Goal: Task Accomplishment & Management: Use online tool/utility

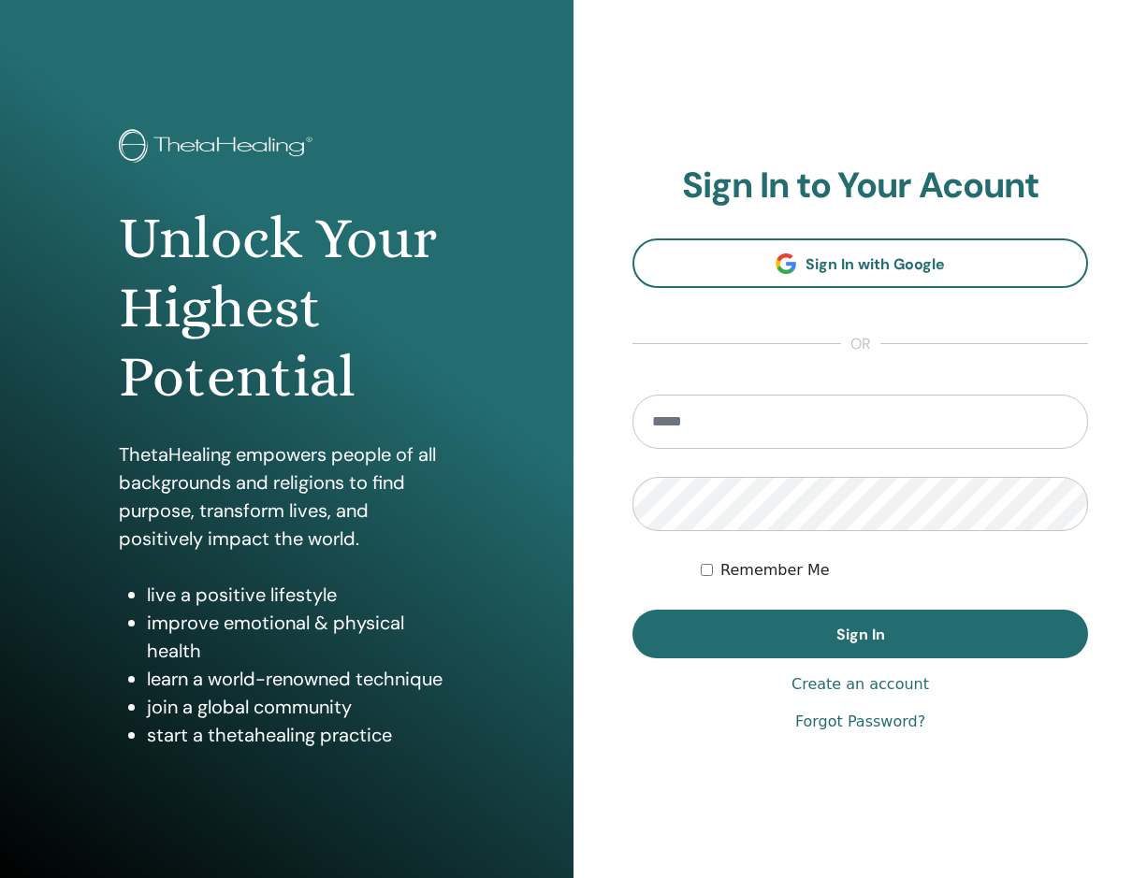
click at [681, 413] on input "email" at bounding box center [860, 422] width 456 height 54
type input "**********"
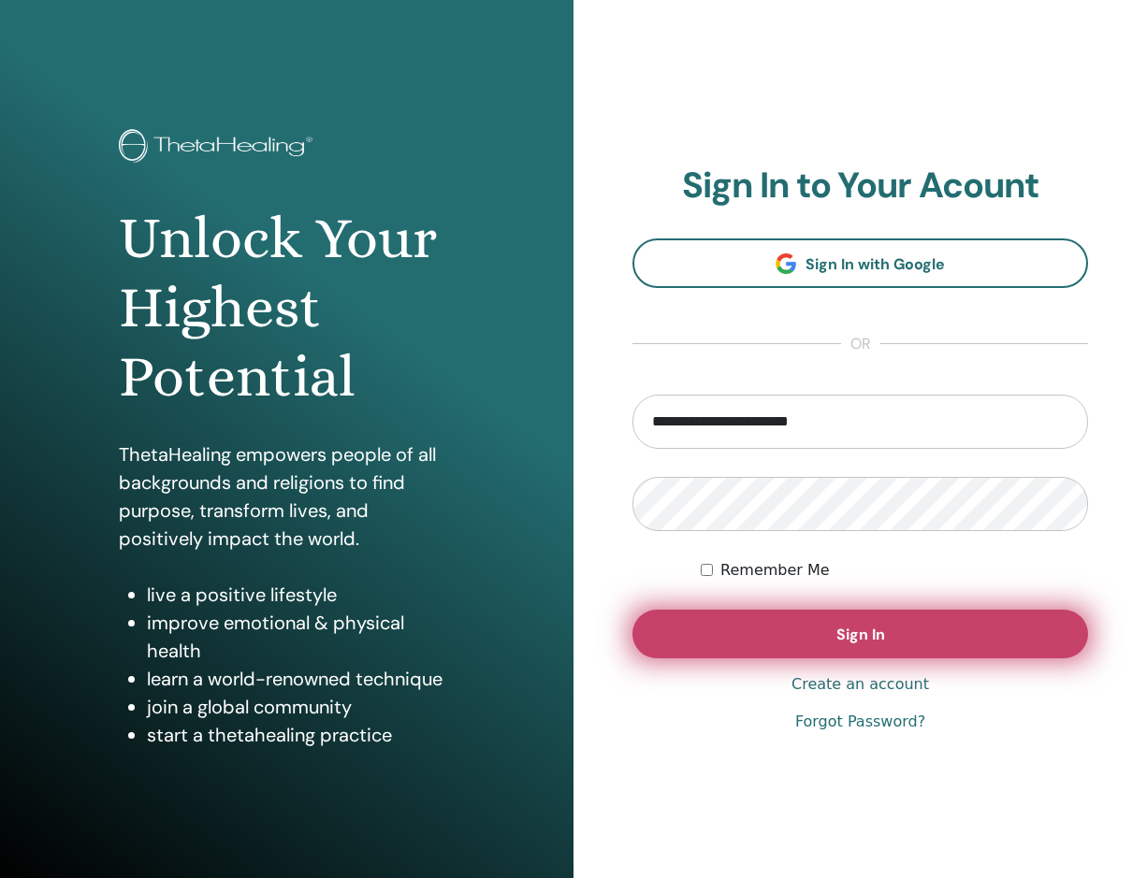
click at [721, 641] on button "Sign In" at bounding box center [860, 634] width 456 height 49
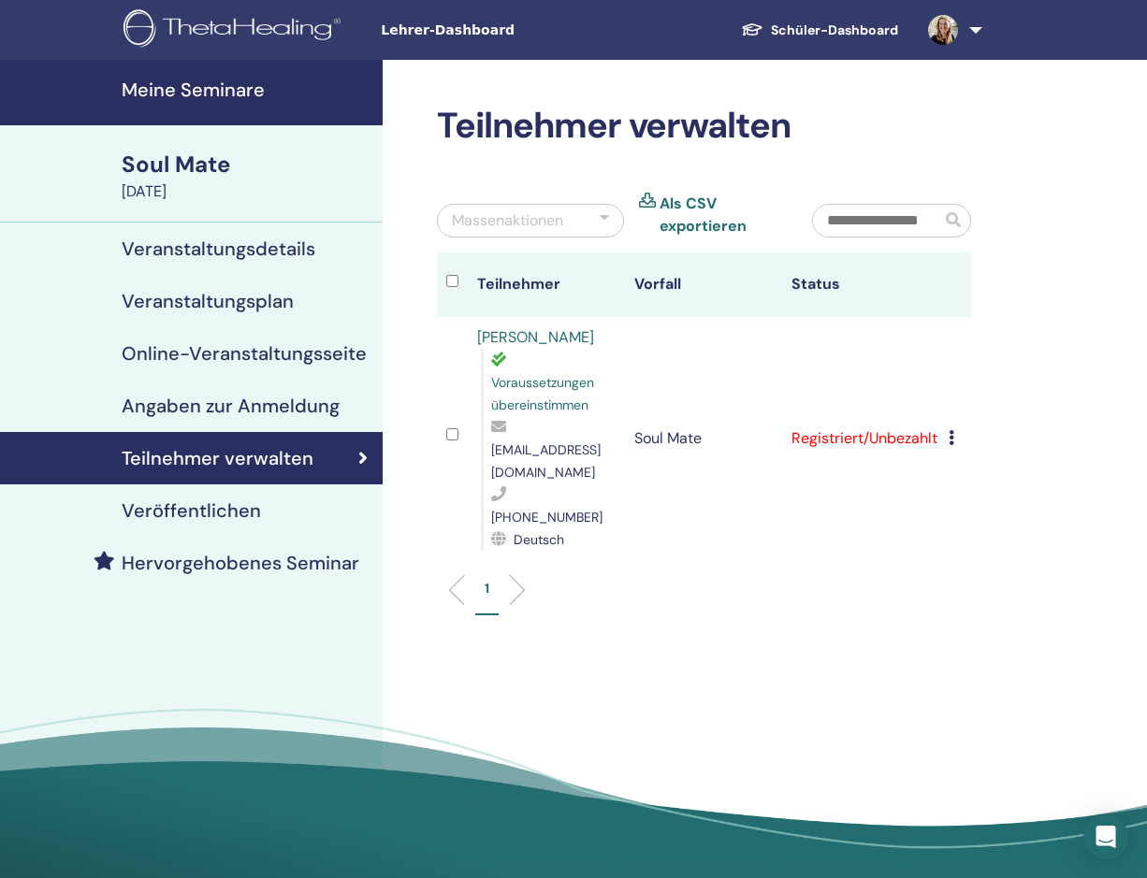
click at [969, 420] on td "Registrierung stornieren Keine automatische Zertifizierung durchführen Als beza…" at bounding box center [955, 438] width 32 height 243
click at [954, 430] on icon at bounding box center [952, 437] width 6 height 15
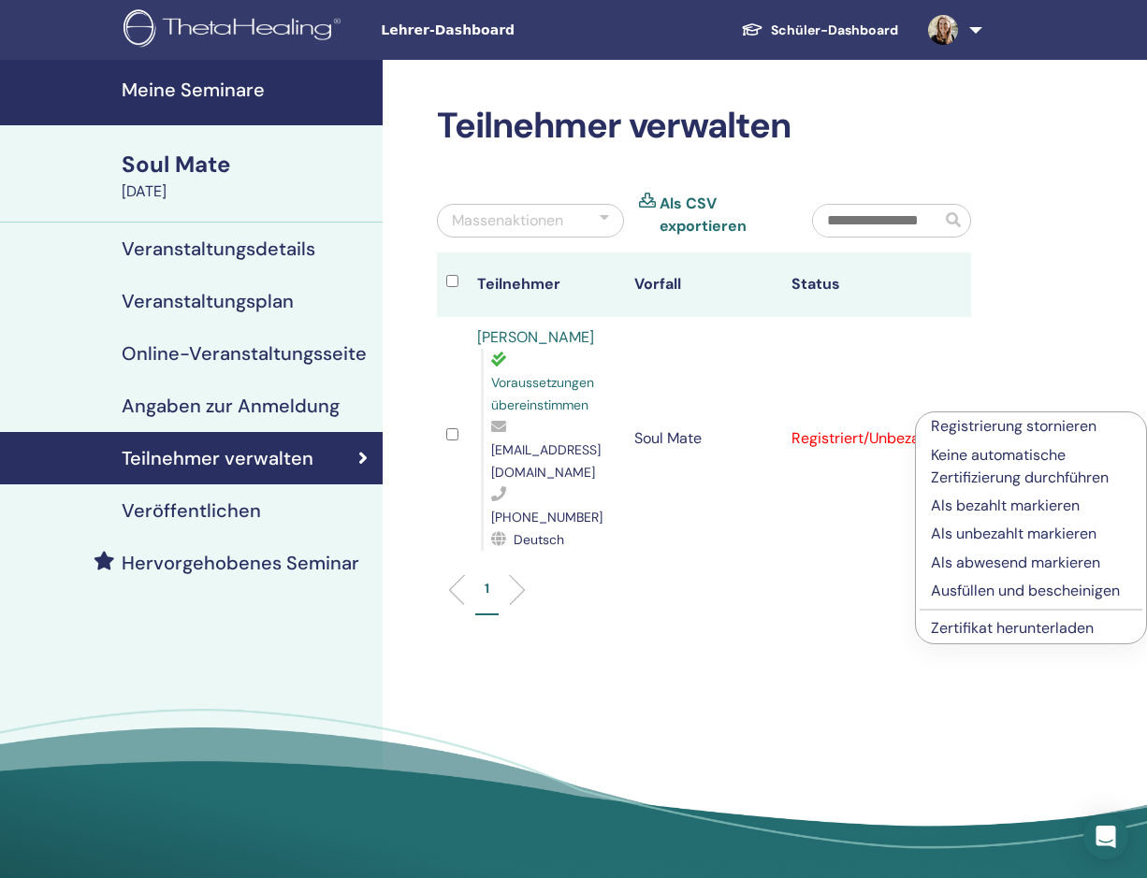
click at [965, 588] on p "Ausfüllen und bescheinigen" at bounding box center [1031, 591] width 200 height 22
